Goal: Information Seeking & Learning: Find specific fact

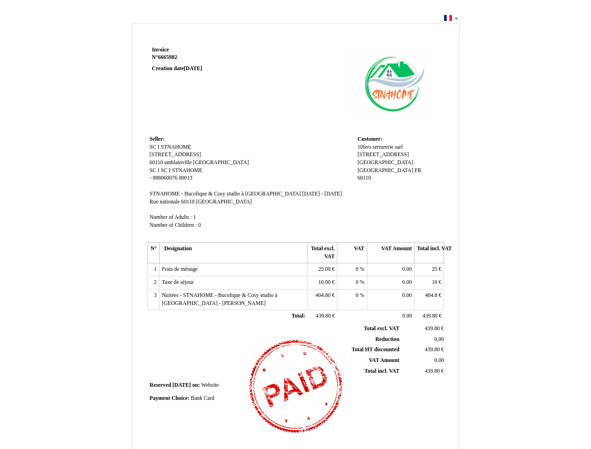
click at [160, 50] on span "Invoice" at bounding box center [160, 50] width 17 height 6
click at [169, 57] on span "6665982" at bounding box center [167, 57] width 19 height 6
click at [157, 139] on span "Seller:" at bounding box center [157, 139] width 15 height 6
click at [170, 147] on span "SC I STNAHOME" at bounding box center [171, 147] width 42 height 6
click at [167, 154] on span "[STREET_ADDRESS]" at bounding box center [175, 155] width 51 height 6
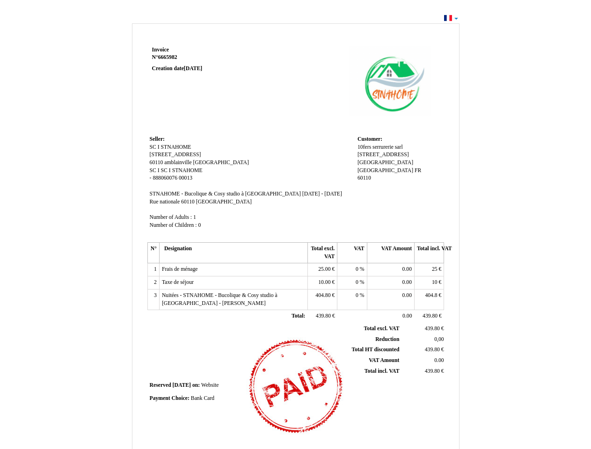
click at [157, 162] on span "60110" at bounding box center [157, 162] width 14 height 6
click at [178, 162] on span "amblainville" at bounding box center [177, 162] width 27 height 6
click at [201, 162] on span "[GEOGRAPHIC_DATA]" at bounding box center [221, 162] width 56 height 6
click at [155, 170] on span "SC I" at bounding box center [155, 170] width 10 height 6
click at [181, 170] on span "SC I STNAHOME" at bounding box center [182, 170] width 42 height 6
